Goal: Task Accomplishment & Management: Use online tool/utility

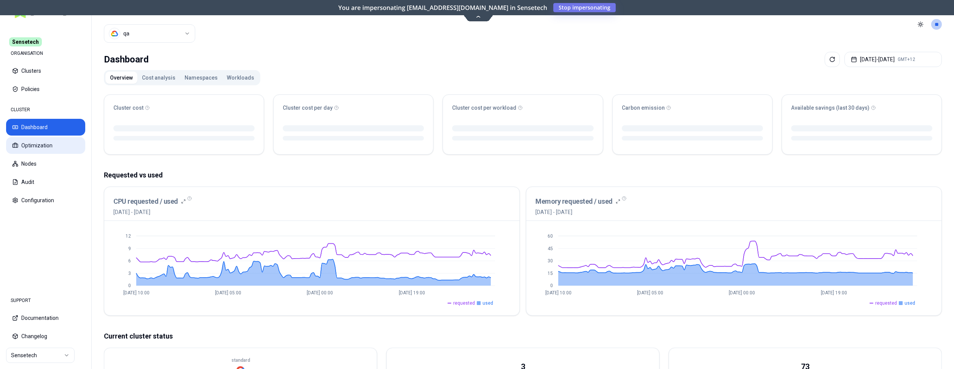
click at [33, 140] on button "Optimization" at bounding box center [45, 145] width 79 height 17
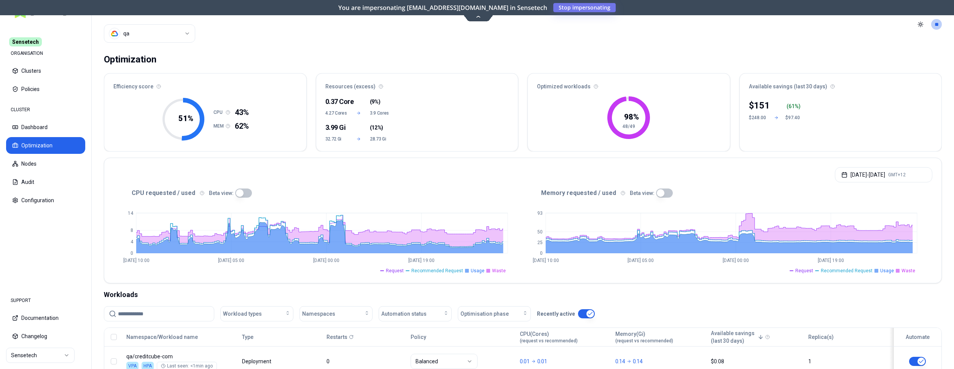
click at [31, 354] on html "Sensetech ORGANISATION Clusters Policies CLUSTER Dashboard Optimization Nodes A…" at bounding box center [477, 184] width 954 height 369
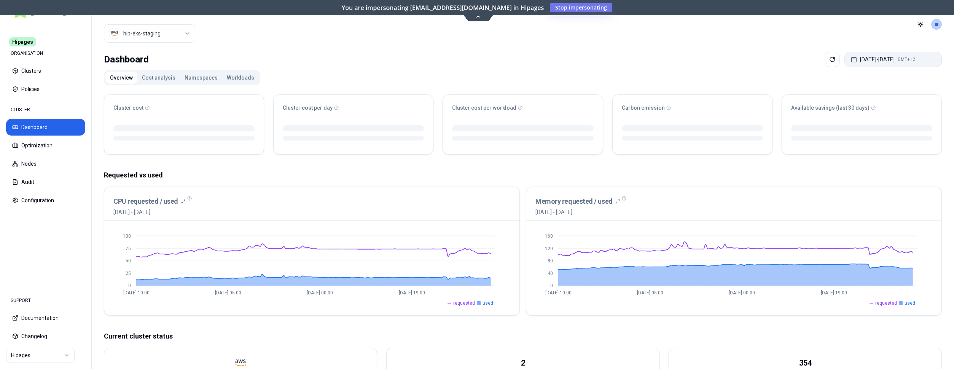
click at [871, 62] on button "Sep 16, 2025 - Sep 23, 2025 GMT+12" at bounding box center [893, 59] width 97 height 15
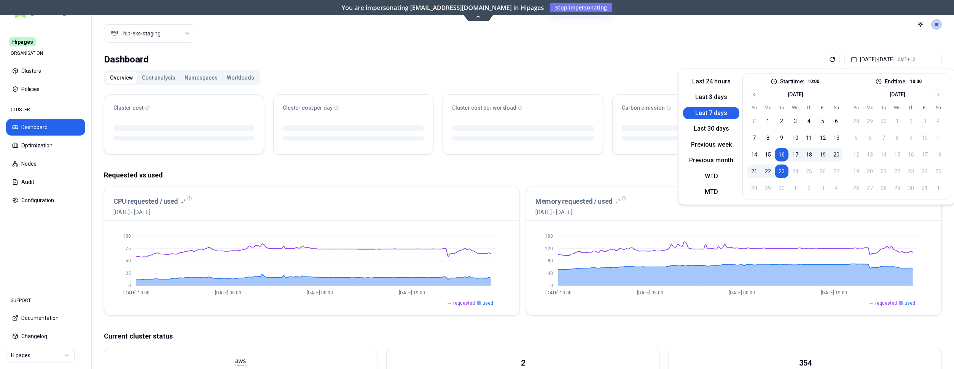
drag, startPoint x: 712, startPoint y: 125, endPoint x: 718, endPoint y: 110, distance: 16.8
click at [718, 110] on div "Last 24 hours Last 3 days Last 7 days Last 30 days Previous week Previous month…" at bounding box center [711, 136] width 56 height 126
click at [783, 134] on button "9" at bounding box center [782, 138] width 14 height 14
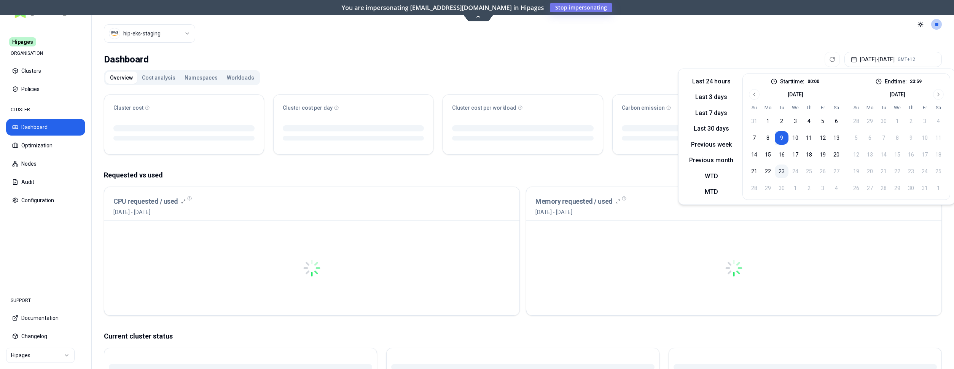
click at [781, 171] on button "23" at bounding box center [782, 171] width 14 height 14
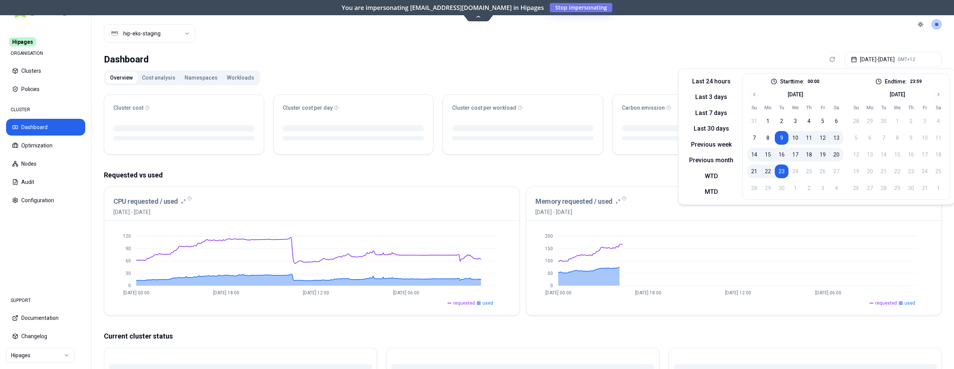
click at [833, 30] on header "Cluster hip-eks-staging Toggle theme **" at bounding box center [523, 24] width 862 height 49
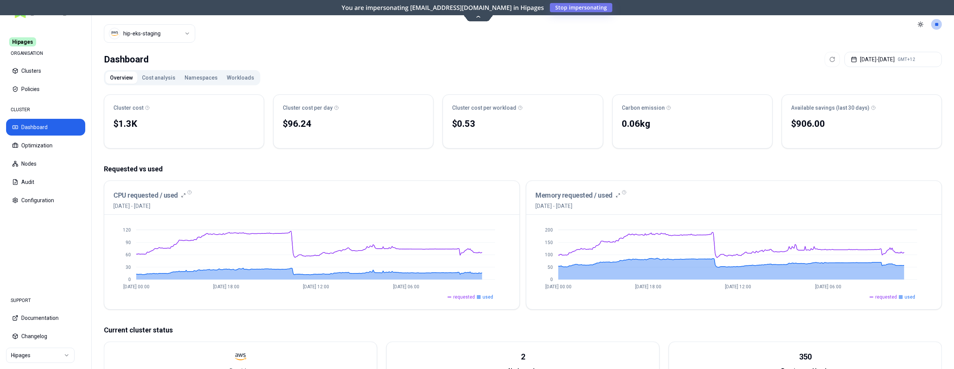
click at [41, 361] on html "Hipages ORGANISATION Clusters Policies CLUSTER Dashboard Optimization Nodes Aud…" at bounding box center [477, 184] width 954 height 369
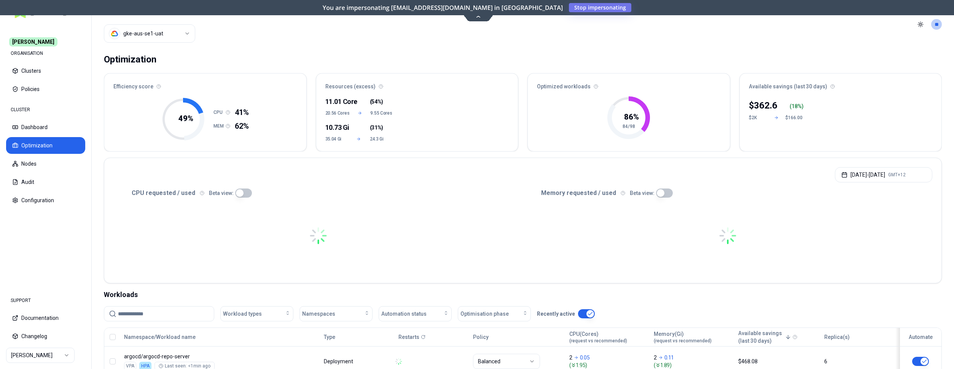
click at [186, 316] on input at bounding box center [163, 313] width 91 height 14
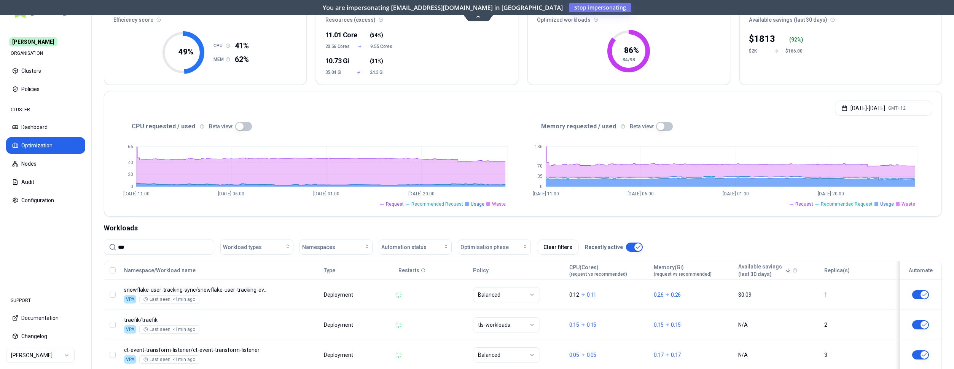
scroll to position [116, 0]
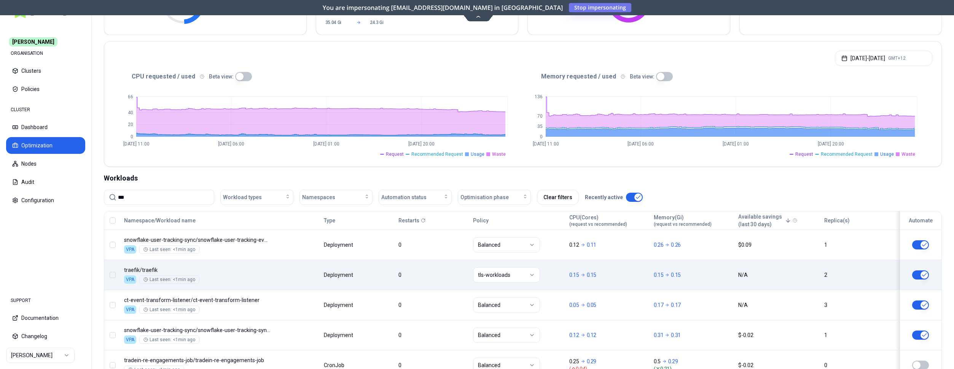
type input "***"
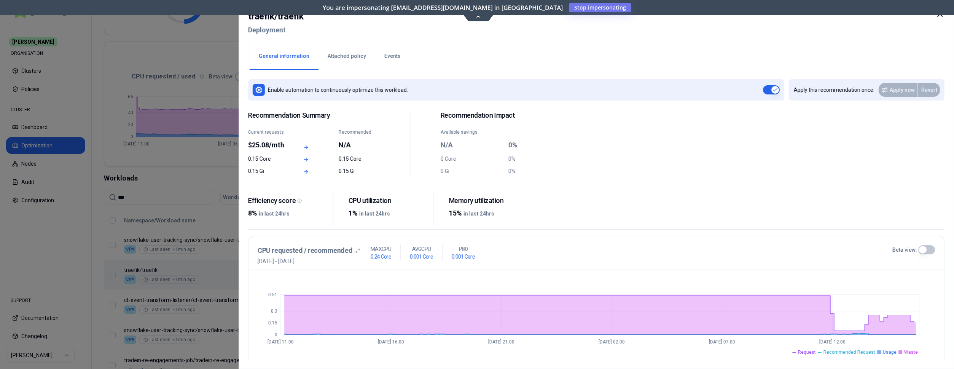
click at [942, 16] on icon at bounding box center [940, 14] width 5 height 5
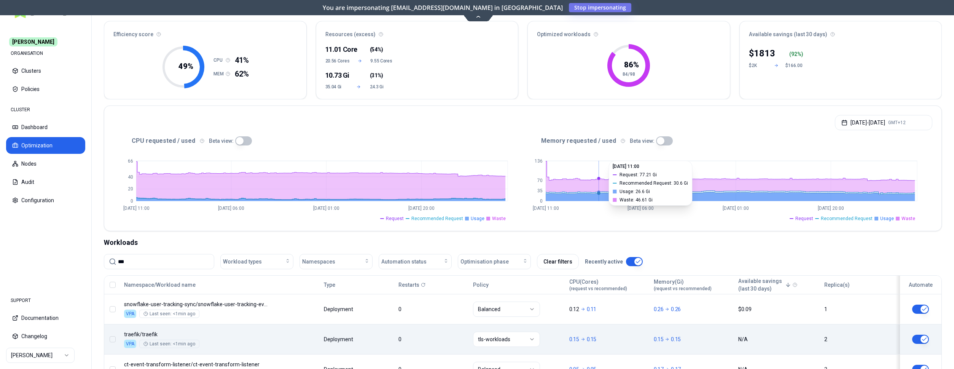
scroll to position [39, 0]
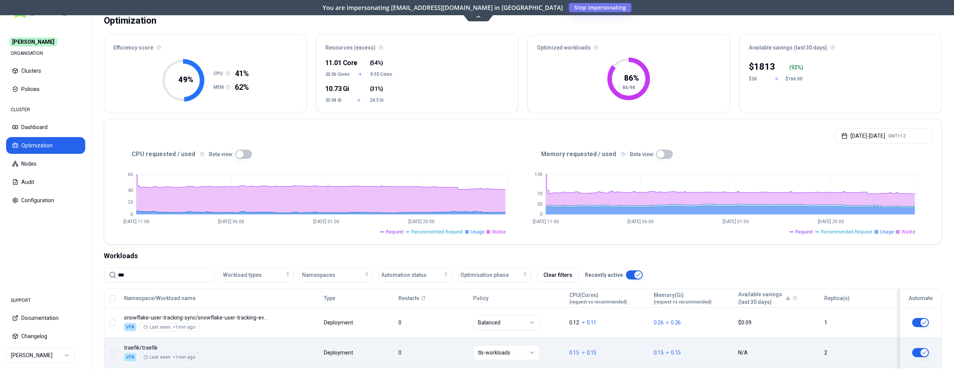
click at [244, 153] on button "button" at bounding box center [243, 154] width 17 height 9
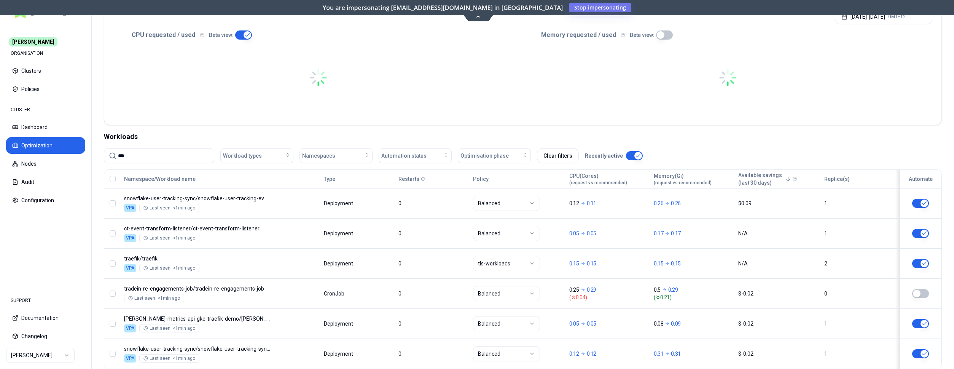
scroll to position [161, 0]
